Goal: Task Accomplishment & Management: Manage account settings

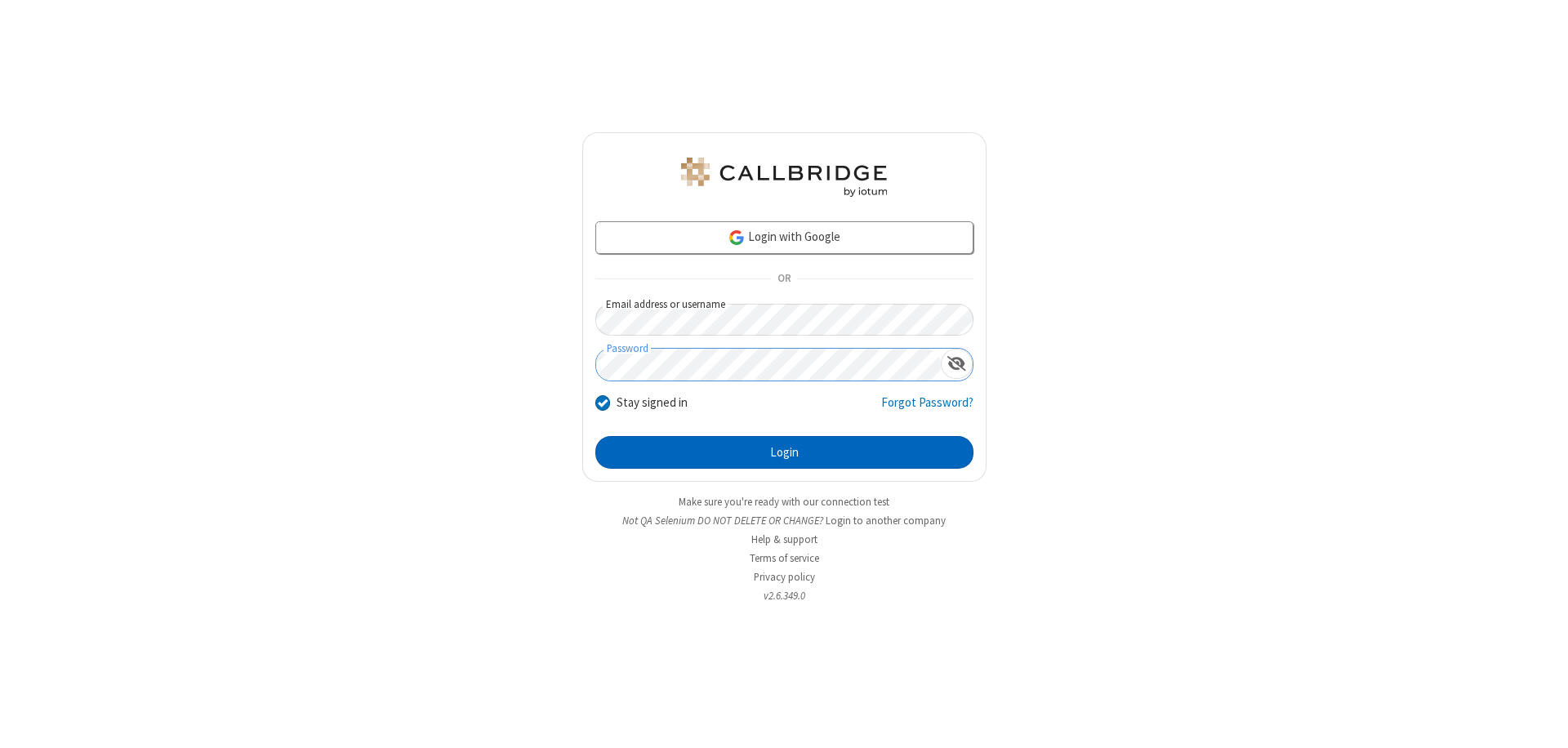
click at [784, 452] on button "Login" at bounding box center [784, 452] width 378 height 33
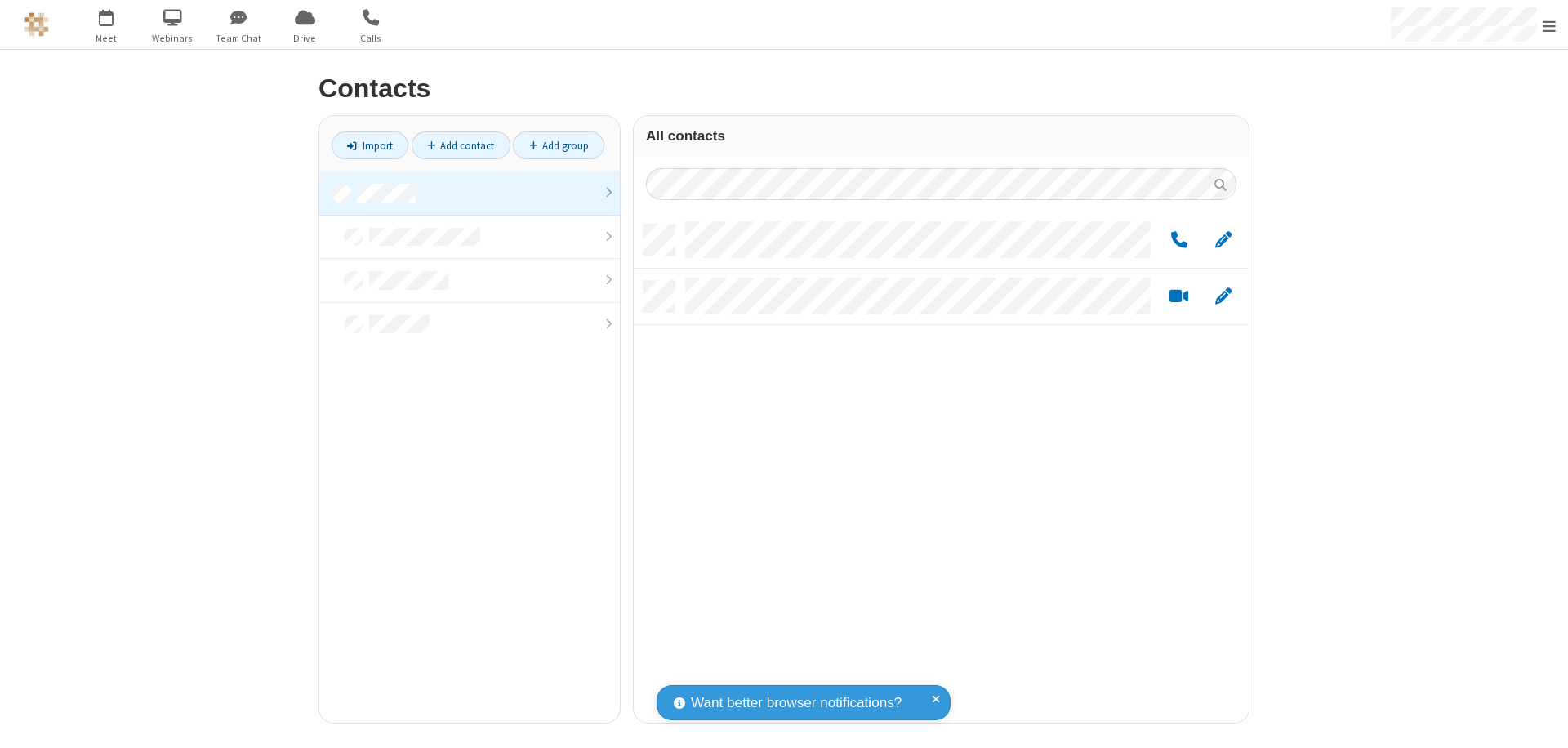
scroll to position [498, 602]
click at [469, 193] on link at bounding box center [469, 194] width 300 height 44
click at [558, 145] on link "Add group" at bounding box center [559, 145] width 92 height 28
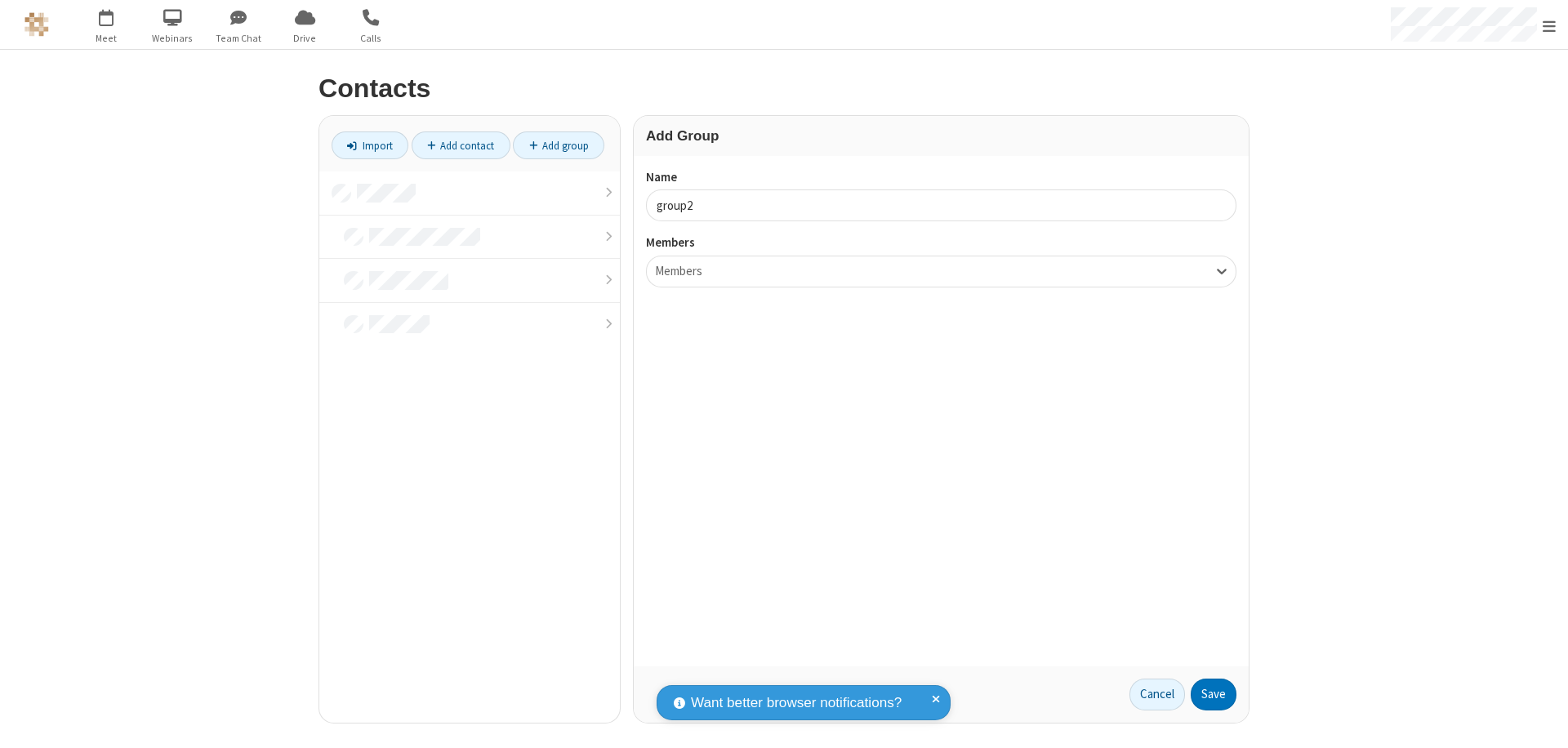
type input "group2"
type input "name19"
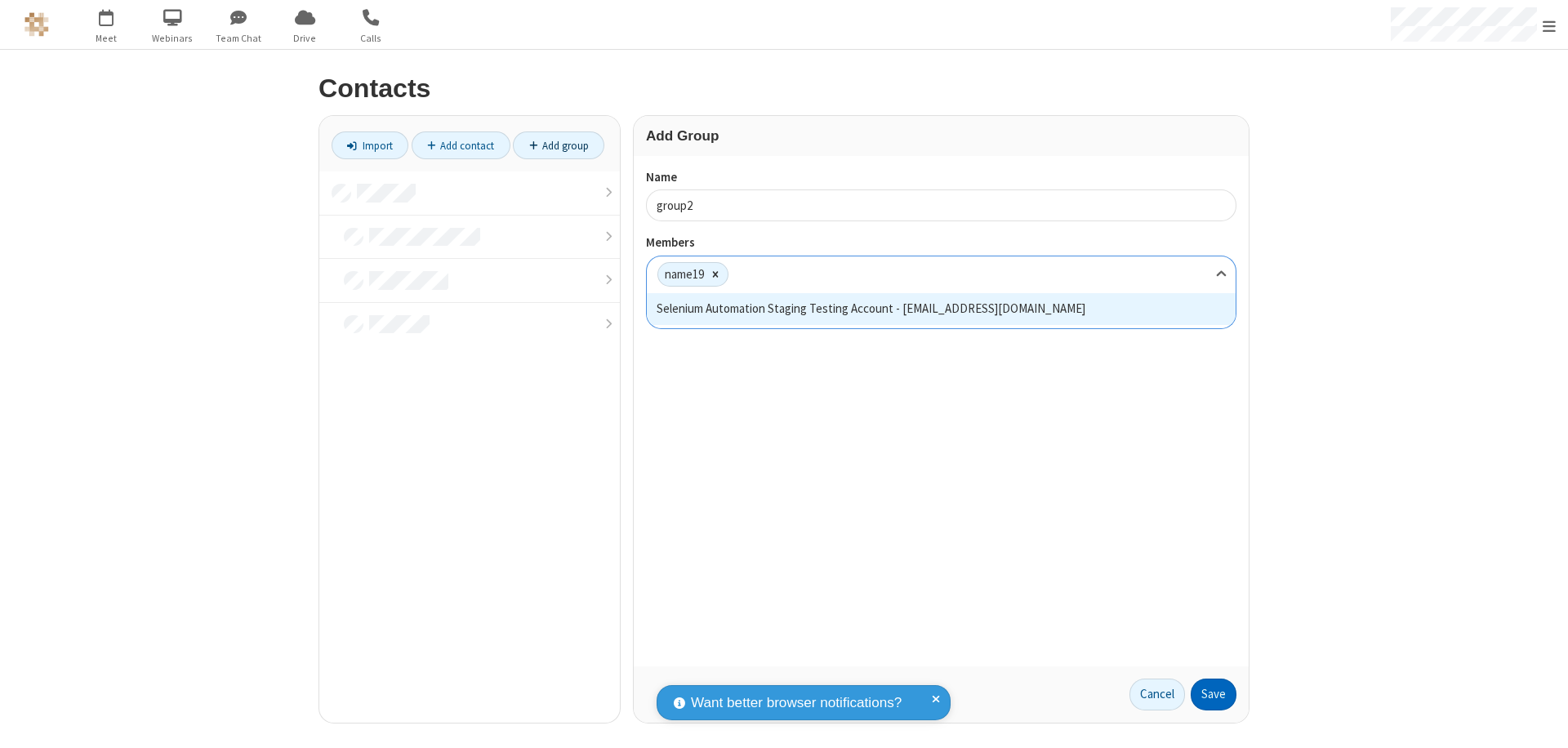
click at [1214, 694] on button "Save" at bounding box center [1214, 695] width 46 height 33
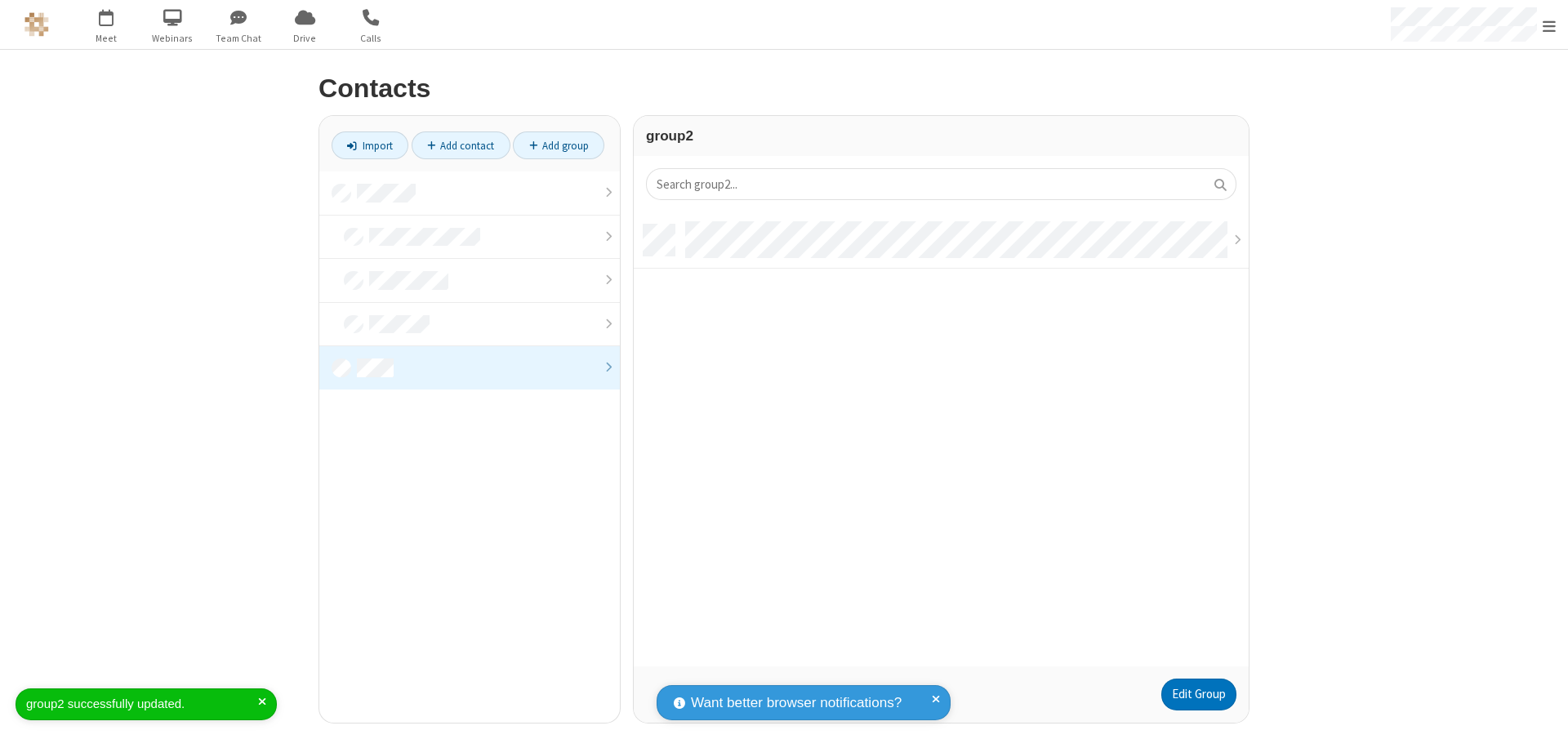
scroll to position [441, 602]
click at [1198, 694] on link "Edit Group" at bounding box center [1199, 695] width 75 height 33
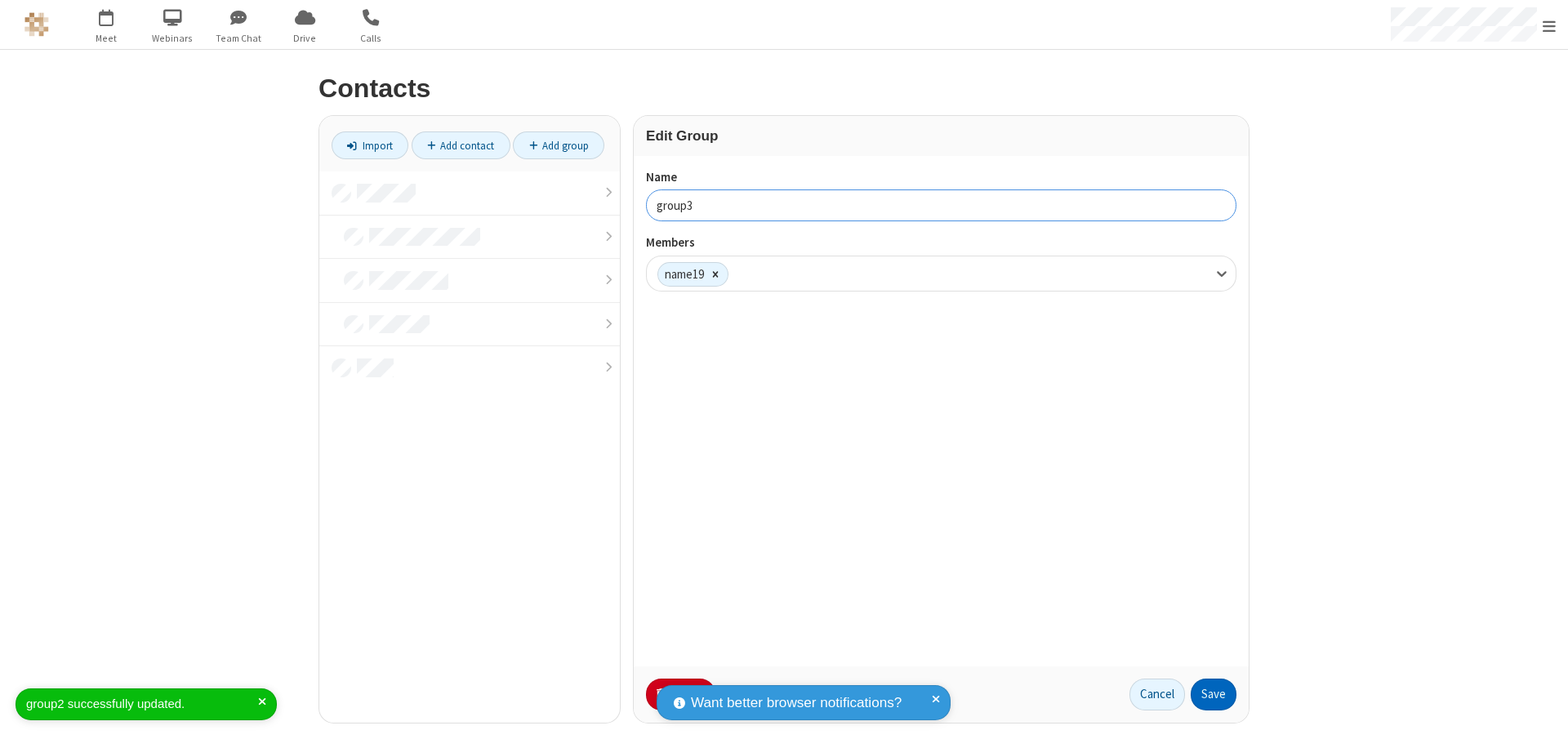
type input "group3"
click at [1214, 694] on button "Save" at bounding box center [1214, 695] width 46 height 33
